Goal: Navigation & Orientation: Understand site structure

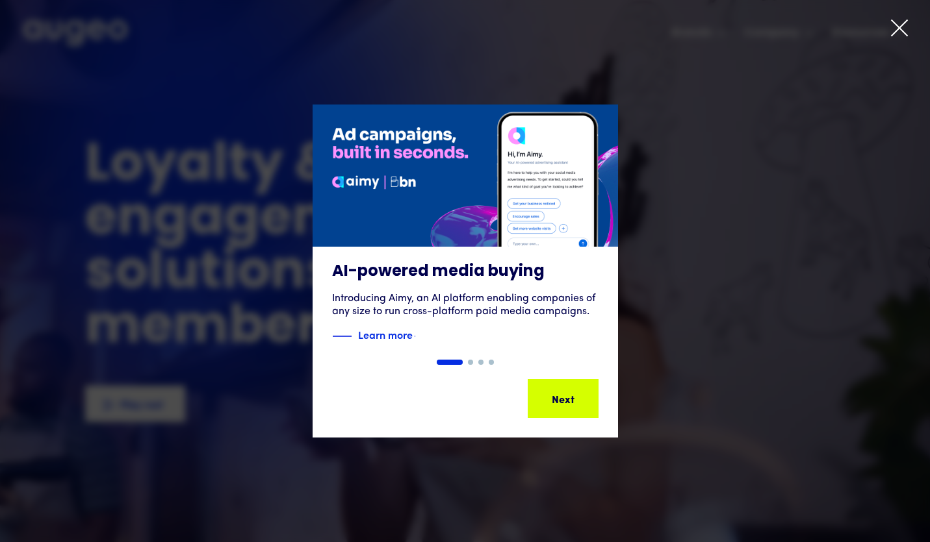
click at [897, 25] on icon at bounding box center [898, 27] width 19 height 19
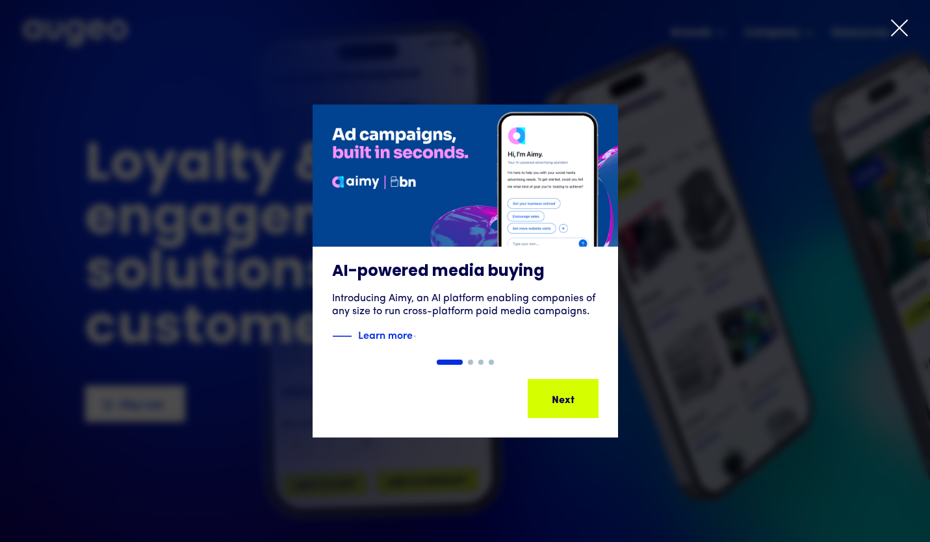
click at [887, 32] on div at bounding box center [465, 271] width 930 height 542
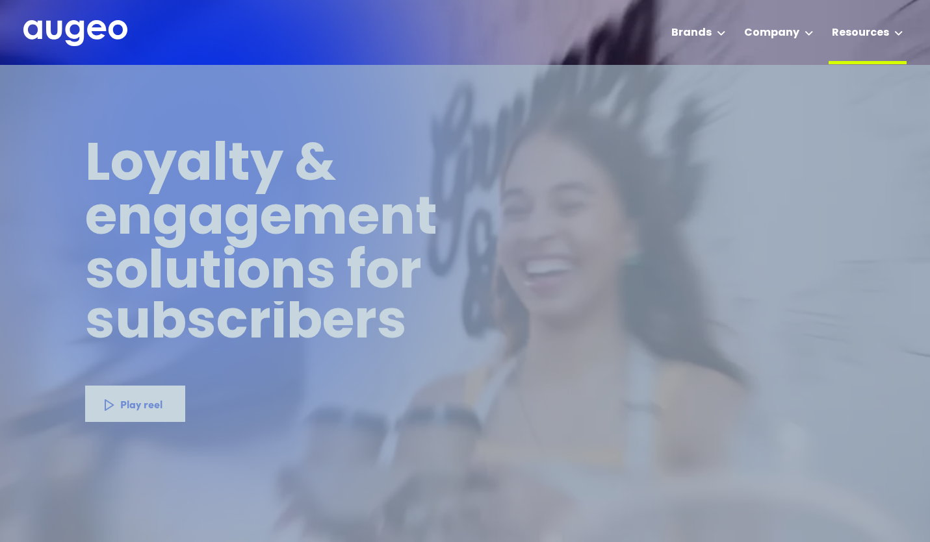
click at [893, 31] on div "Resources" at bounding box center [867, 32] width 78 height 64
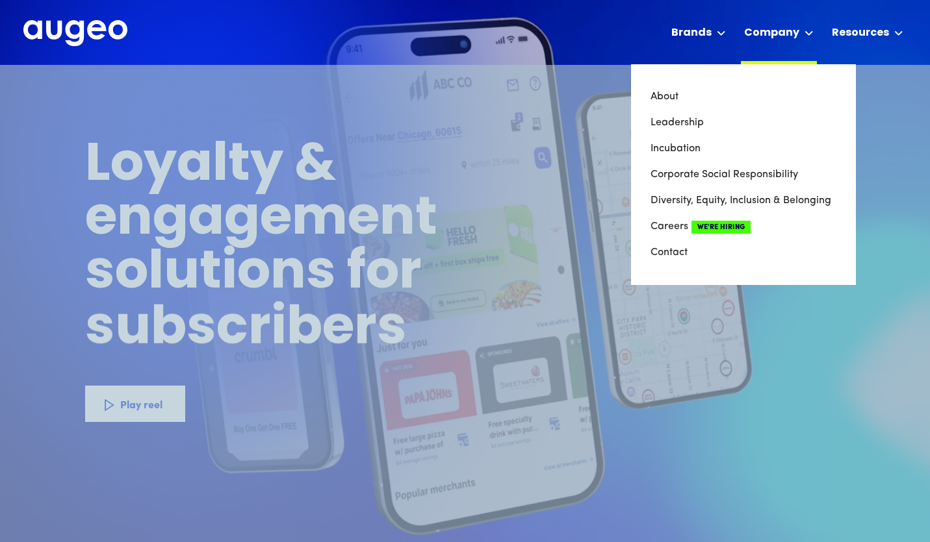
click at [802, 32] on div "Company" at bounding box center [779, 32] width 76 height 64
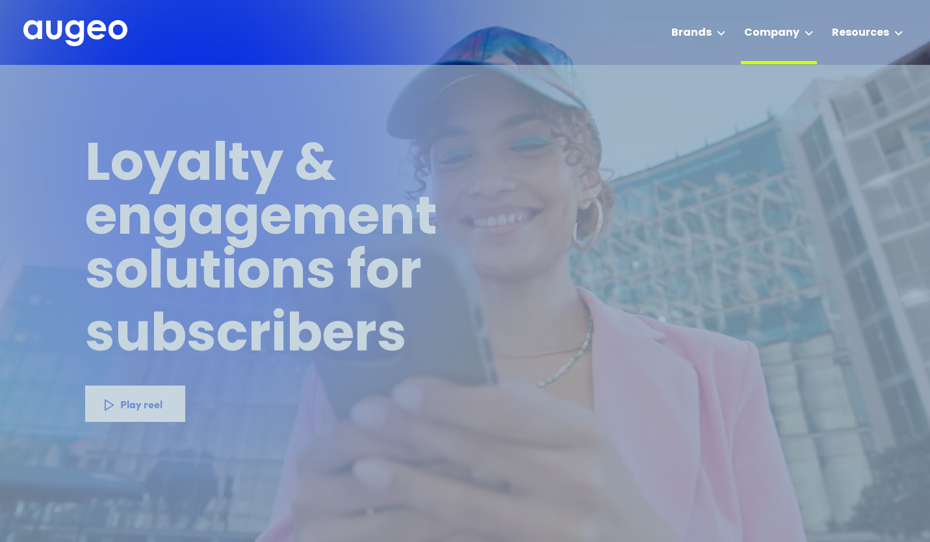
click at [801, 32] on div "Company" at bounding box center [779, 32] width 76 height 64
